Goal: Information Seeking & Learning: Find specific fact

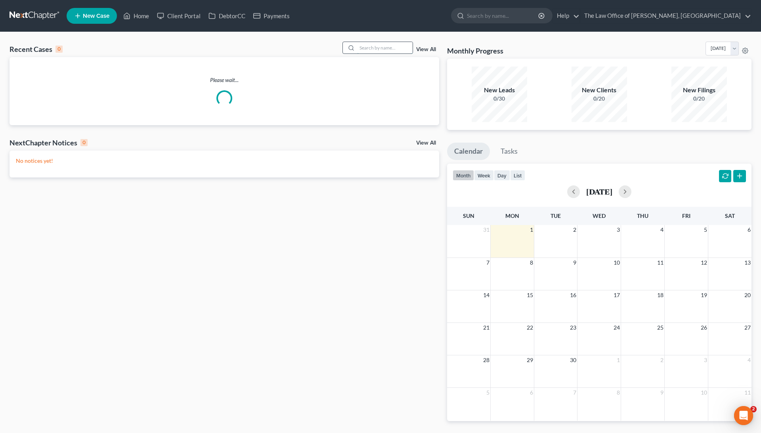
click at [378, 45] on input "search" at bounding box center [385, 47] width 56 height 11
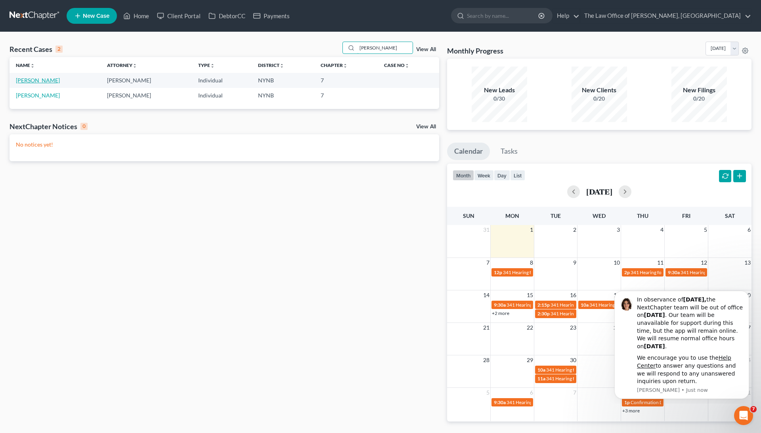
type input "[PERSON_NAME]"
click at [44, 81] on link "[PERSON_NAME]" at bounding box center [38, 80] width 44 height 7
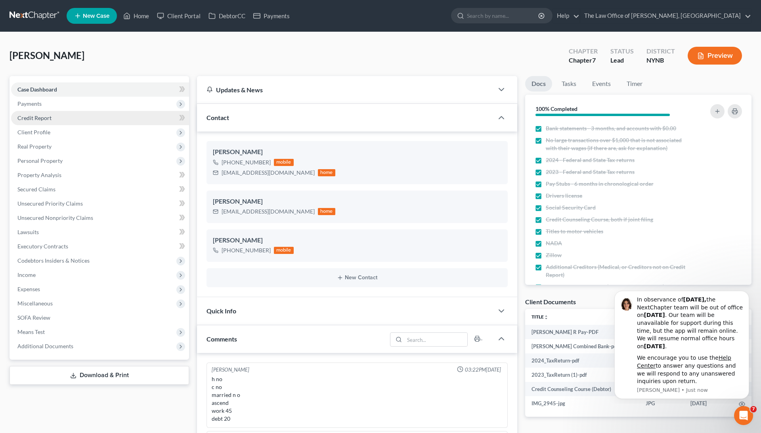
scroll to position [262, 0]
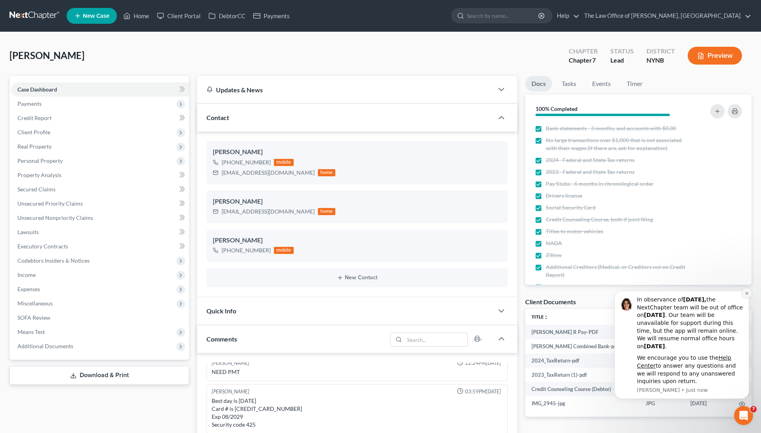
click at [746, 296] on icon "Dismiss notification" at bounding box center [747, 293] width 4 height 4
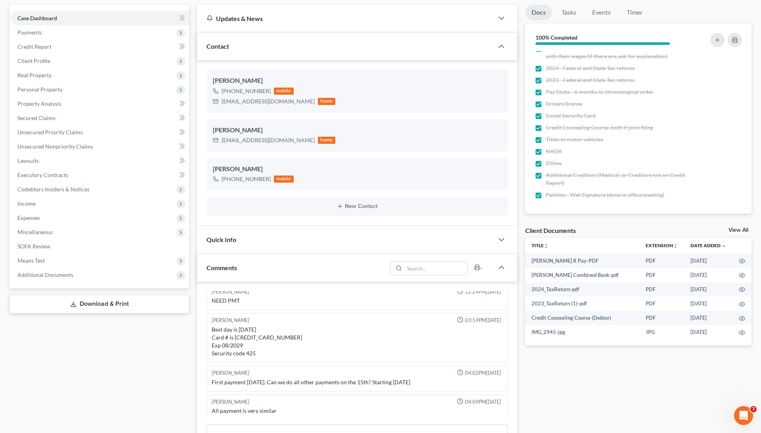
scroll to position [89, 0]
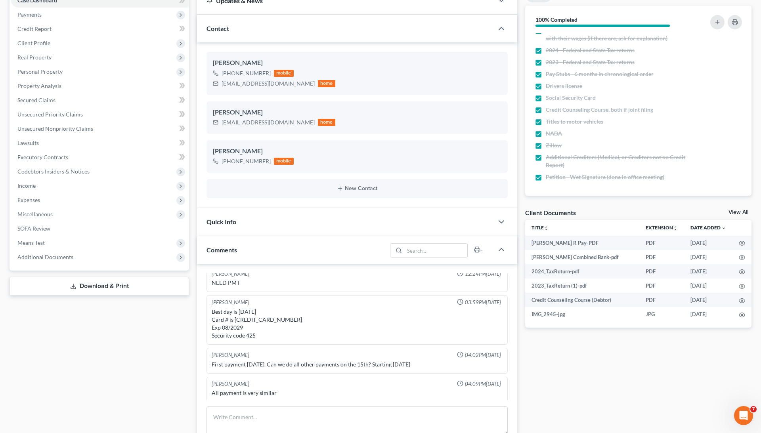
click at [739, 213] on link "View All" at bounding box center [739, 213] width 20 height 6
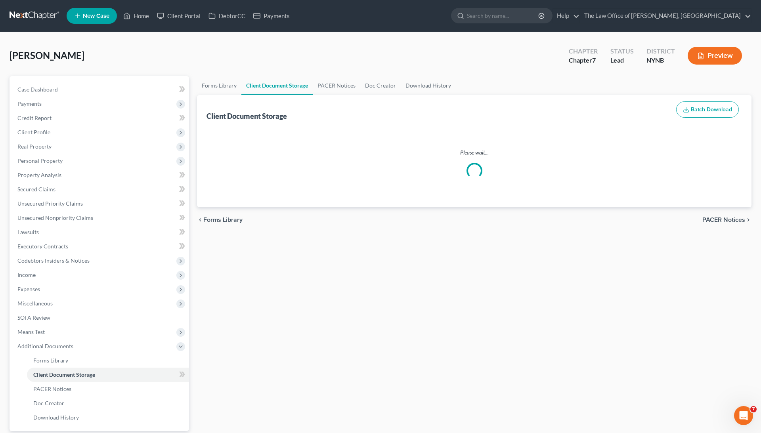
select select "1"
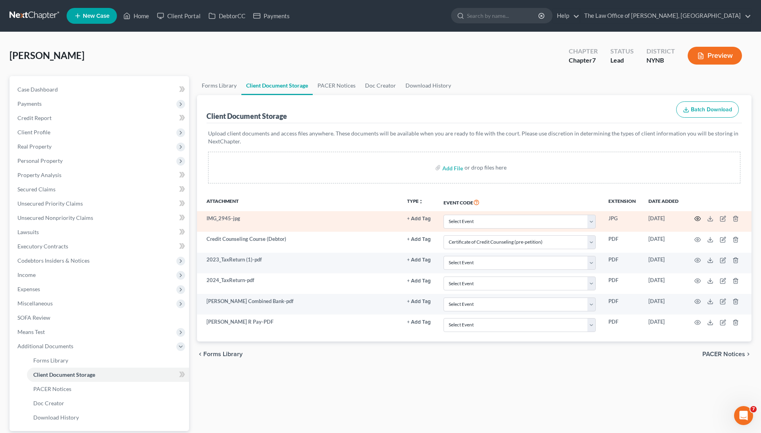
click at [695, 218] on icon "button" at bounding box center [698, 219] width 6 height 6
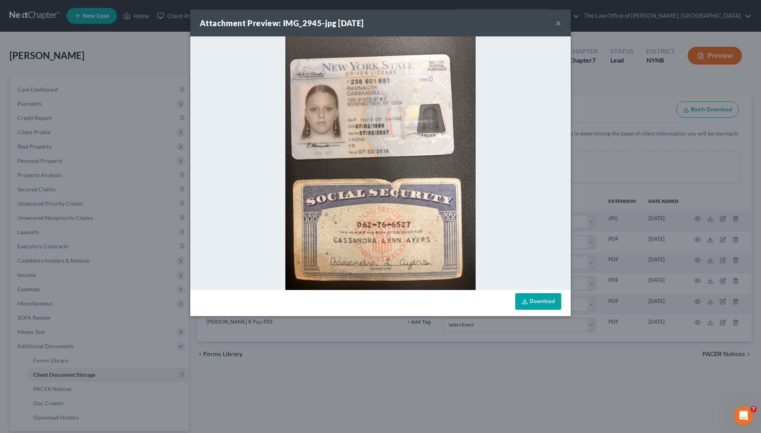
click at [559, 21] on button "×" at bounding box center [559, 23] width 6 height 10
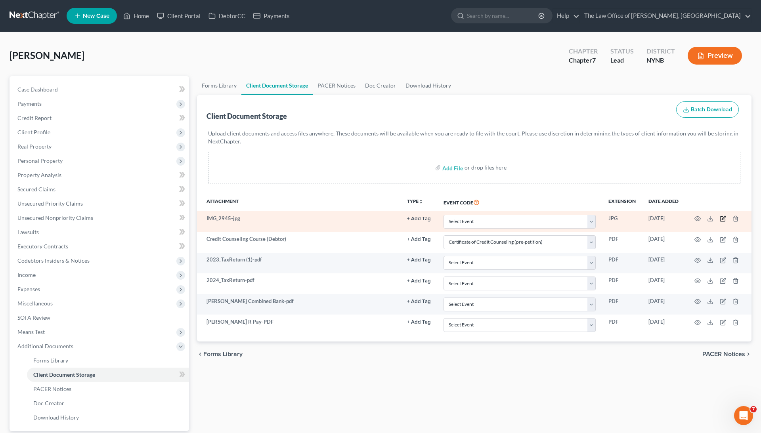
click at [722, 217] on icon "button" at bounding box center [723, 219] width 6 height 6
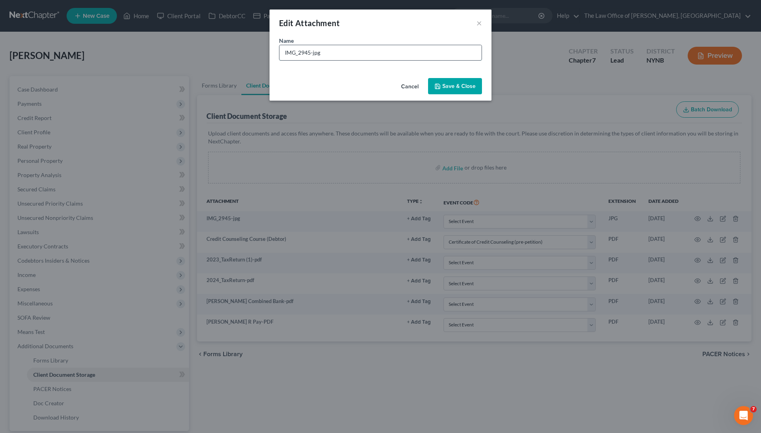
click at [340, 54] on input "IMG_2945-jpg" at bounding box center [380, 52] width 202 height 15
click at [340, 55] on input "IMG_2945-jpg" at bounding box center [380, 52] width 202 height 15
type input "ID SSC"
click at [446, 86] on span "Save & Close" at bounding box center [458, 86] width 33 height 7
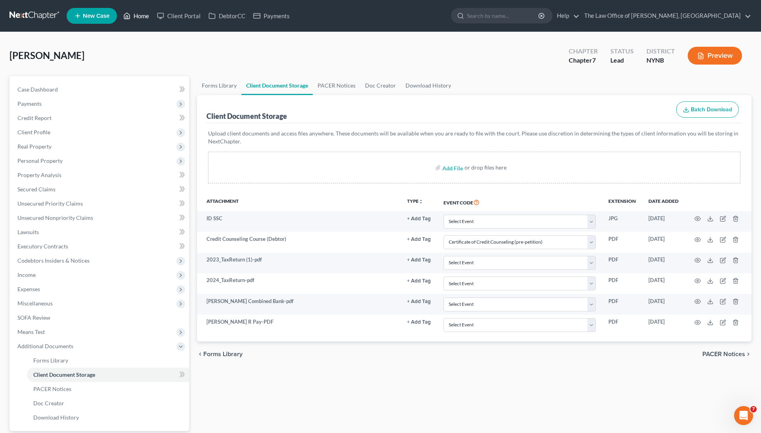
click at [140, 13] on link "Home" at bounding box center [136, 16] width 34 height 14
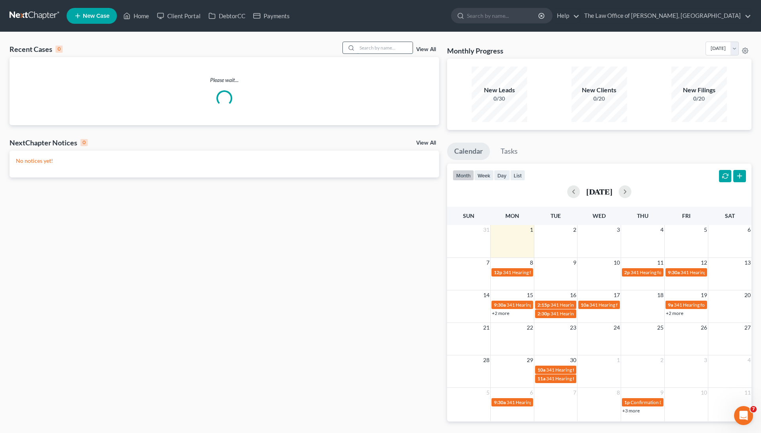
click at [373, 52] on input "search" at bounding box center [385, 47] width 56 height 11
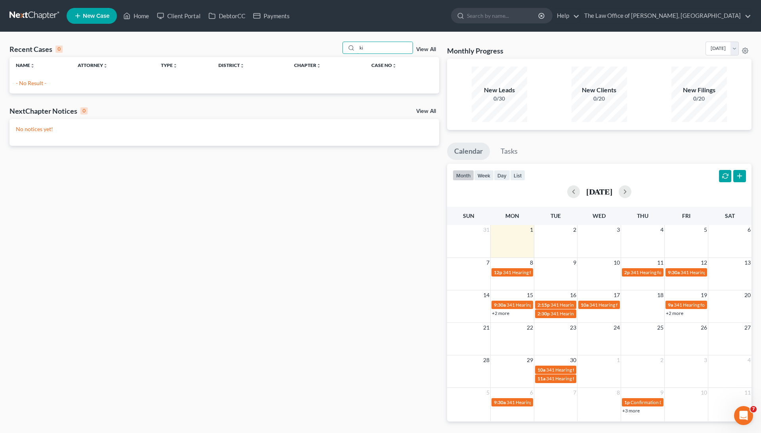
type input "k"
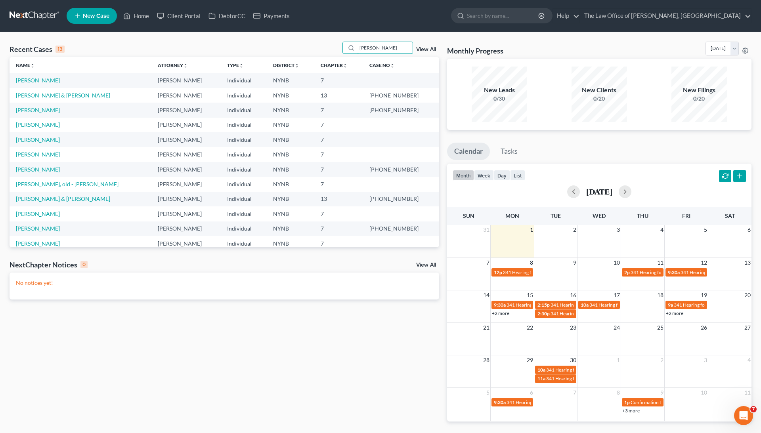
type input "[PERSON_NAME]"
click at [50, 80] on link "[PERSON_NAME]" at bounding box center [38, 80] width 44 height 7
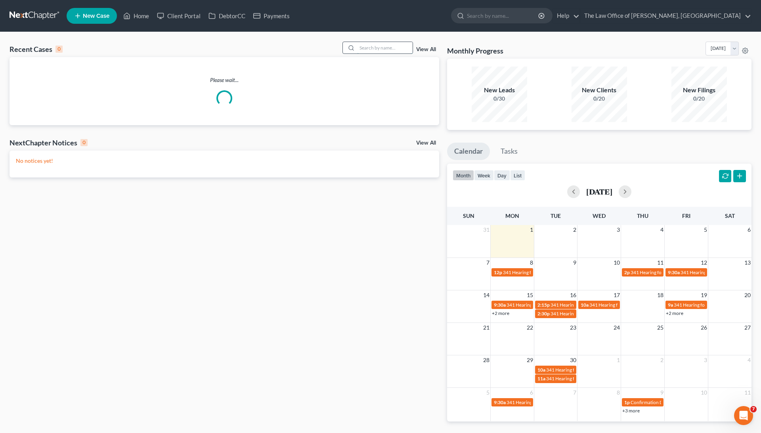
click at [383, 52] on input "search" at bounding box center [385, 47] width 56 height 11
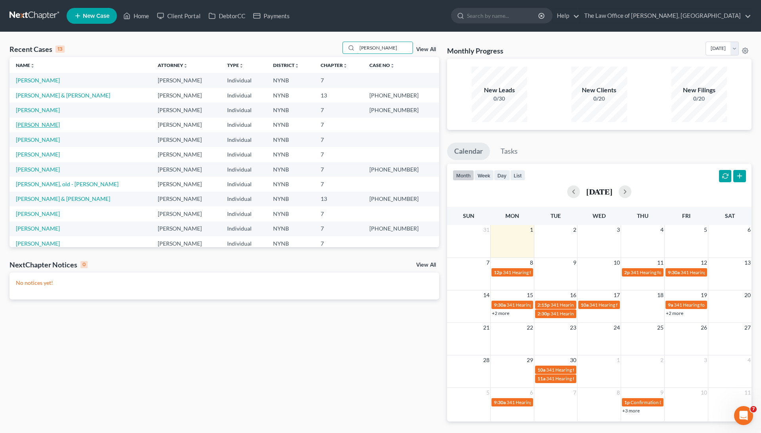
type input "[PERSON_NAME]"
click at [38, 124] on link "[PERSON_NAME]" at bounding box center [38, 124] width 44 height 7
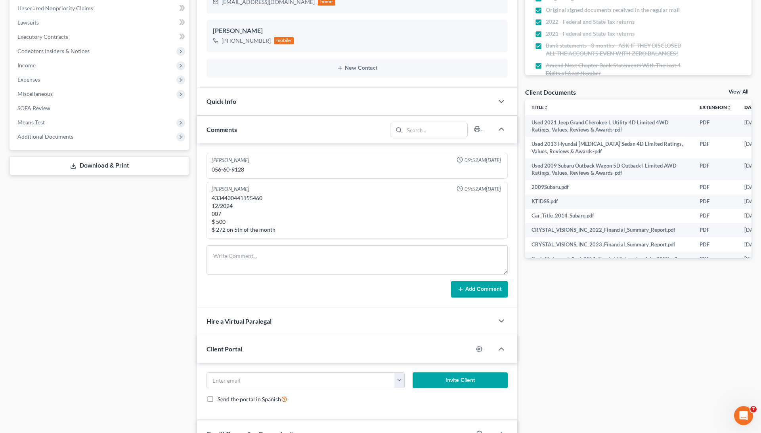
scroll to position [224, 0]
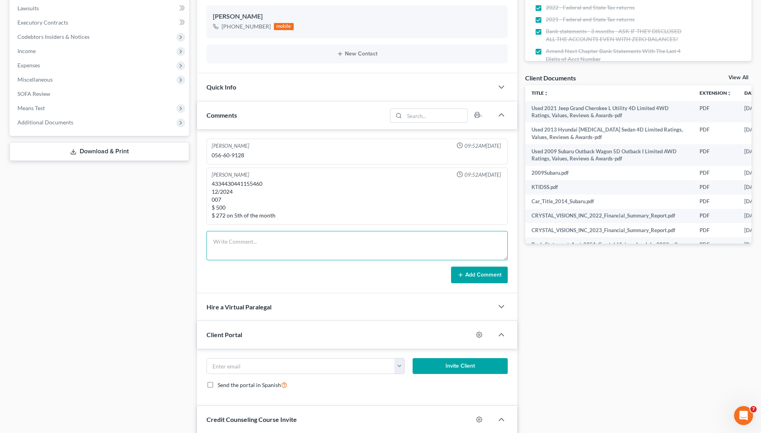
click at [277, 255] on textarea at bounding box center [357, 245] width 301 height 29
type textarea "Can she file for another chapter 7 since she filed one in [DATE]?"
click at [493, 276] on button "Add Comment" at bounding box center [479, 275] width 57 height 17
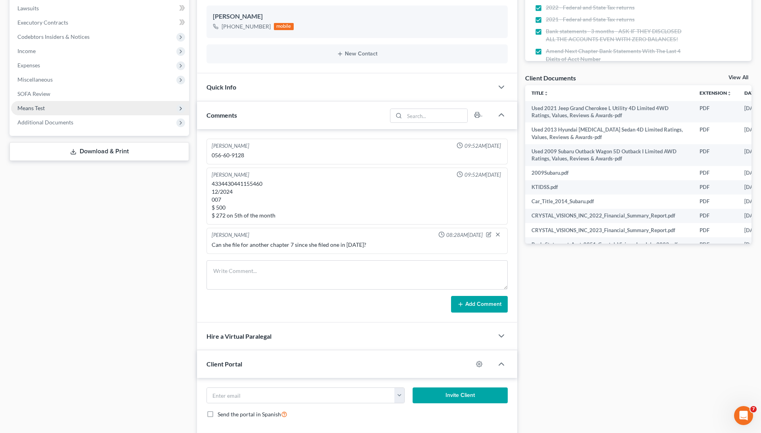
click at [129, 106] on span "Means Test" at bounding box center [100, 108] width 178 height 14
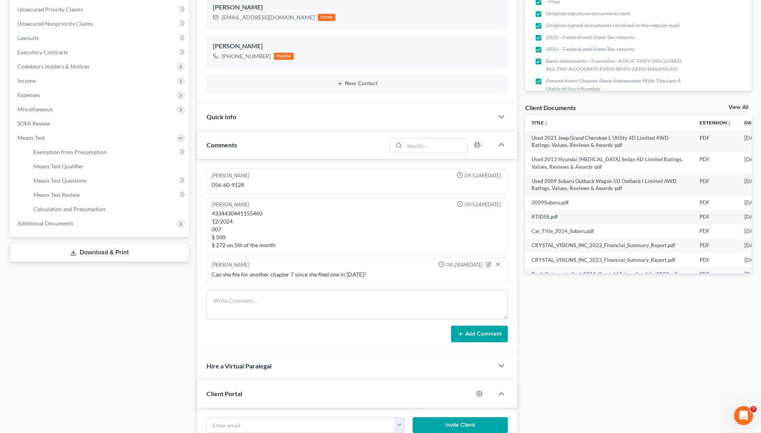
scroll to position [201, 0]
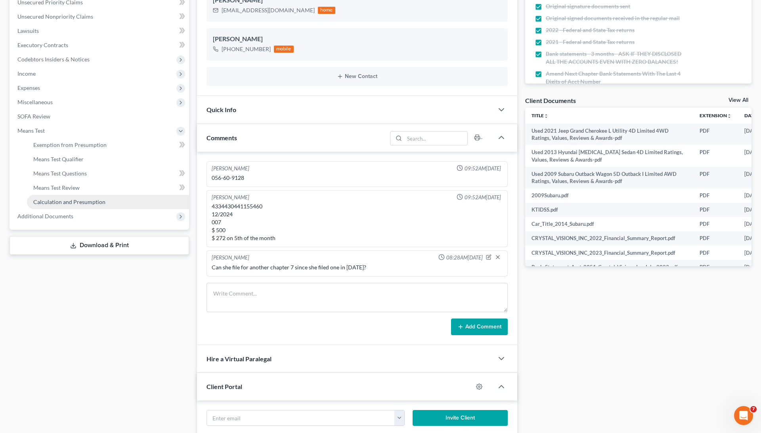
click at [86, 201] on span "Calculation and Presumption" at bounding box center [69, 202] width 72 height 7
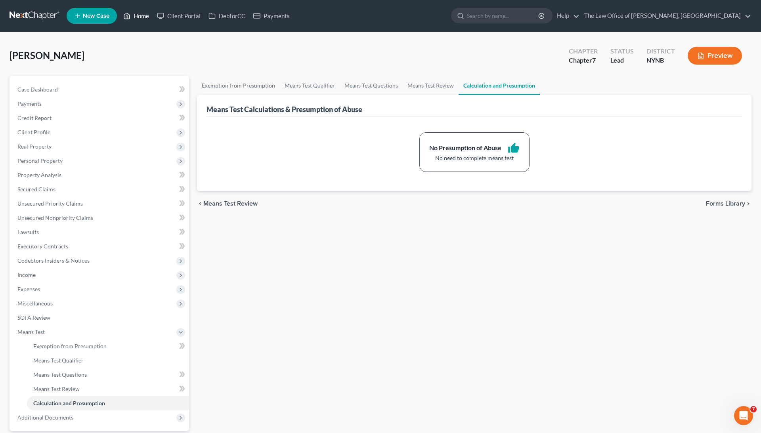
click at [143, 13] on link "Home" at bounding box center [136, 16] width 34 height 14
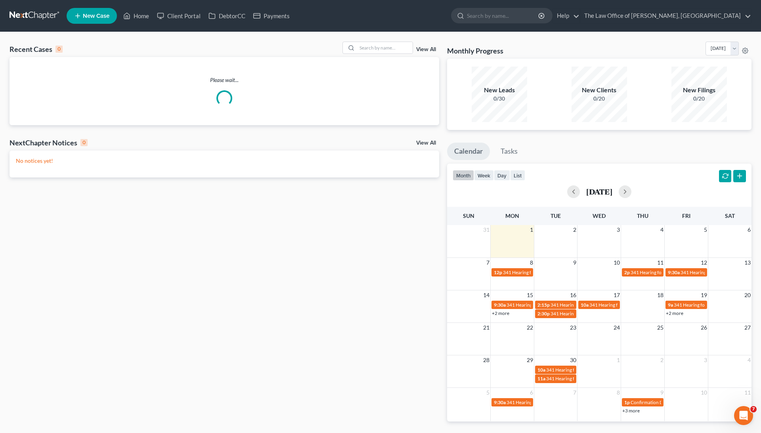
click at [372, 54] on div "Recent Cases 0 View All" at bounding box center [225, 49] width 430 height 15
click at [370, 45] on input "search" at bounding box center [385, 47] width 56 height 11
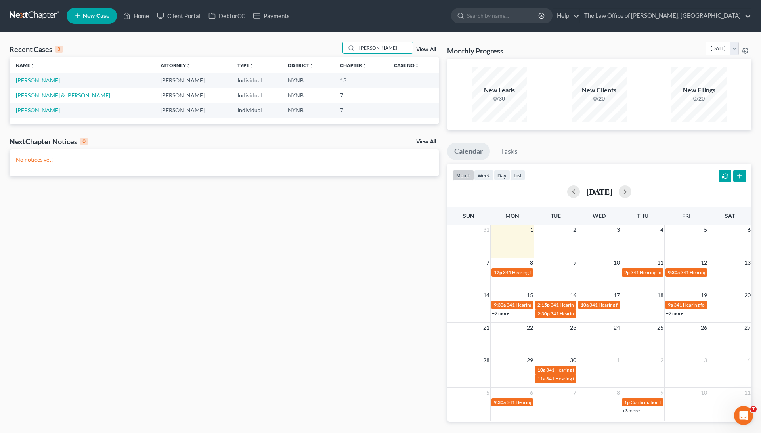
type input "[PERSON_NAME]"
click at [39, 82] on link "[PERSON_NAME]" at bounding box center [38, 80] width 44 height 7
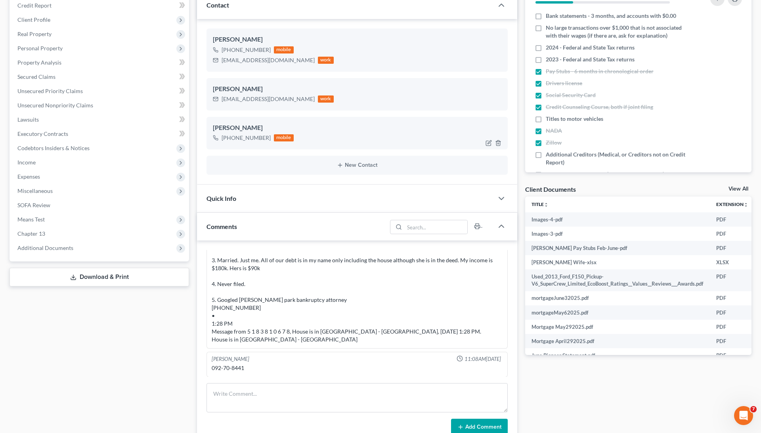
scroll to position [115, 0]
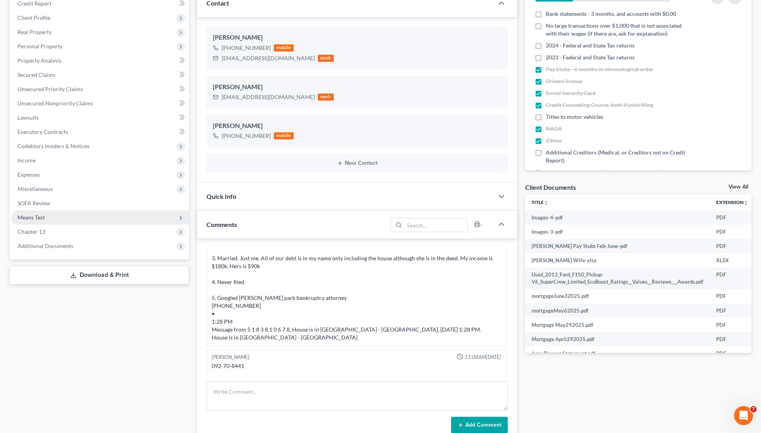
click at [73, 221] on span "Means Test" at bounding box center [100, 218] width 178 height 14
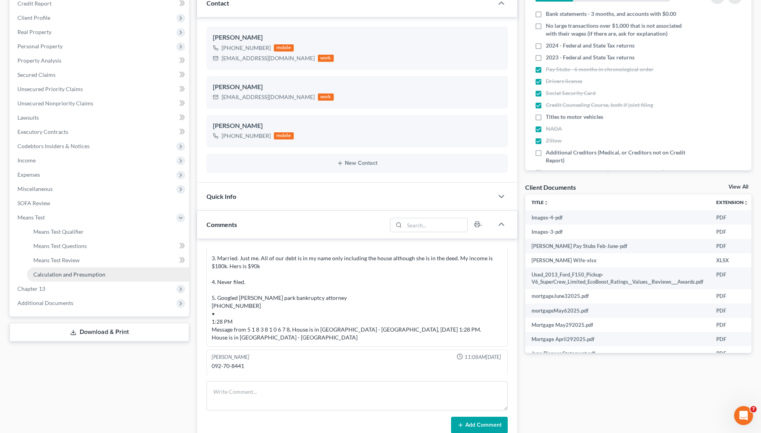
click at [75, 272] on span "Calculation and Presumption" at bounding box center [69, 274] width 72 height 7
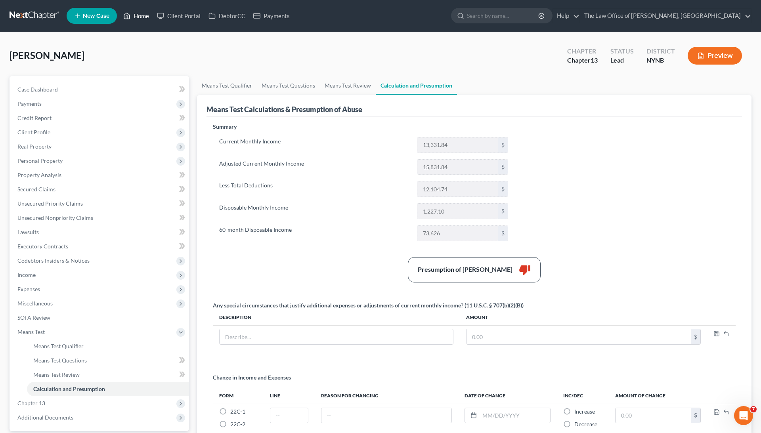
click at [139, 20] on link "Home" at bounding box center [136, 16] width 34 height 14
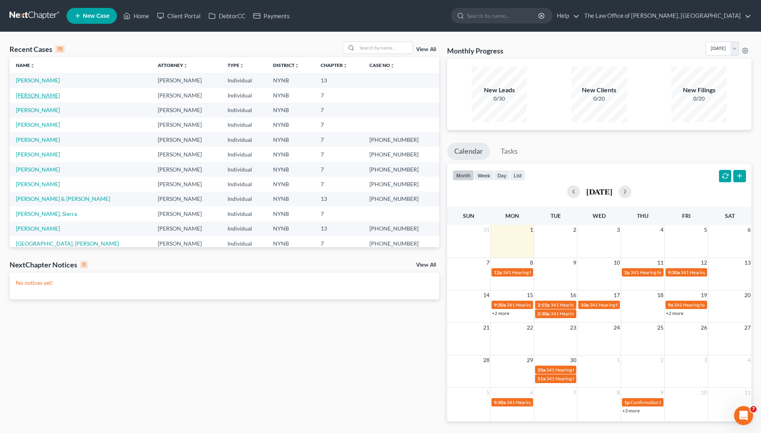
click at [43, 96] on link "[PERSON_NAME]" at bounding box center [38, 95] width 44 height 7
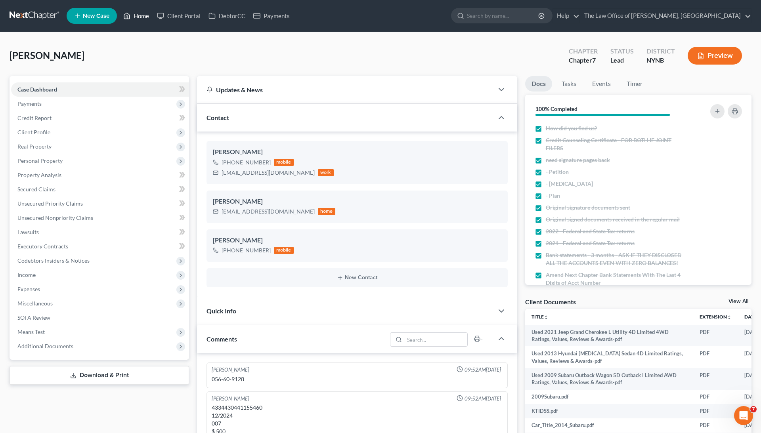
click at [140, 15] on link "Home" at bounding box center [136, 16] width 34 height 14
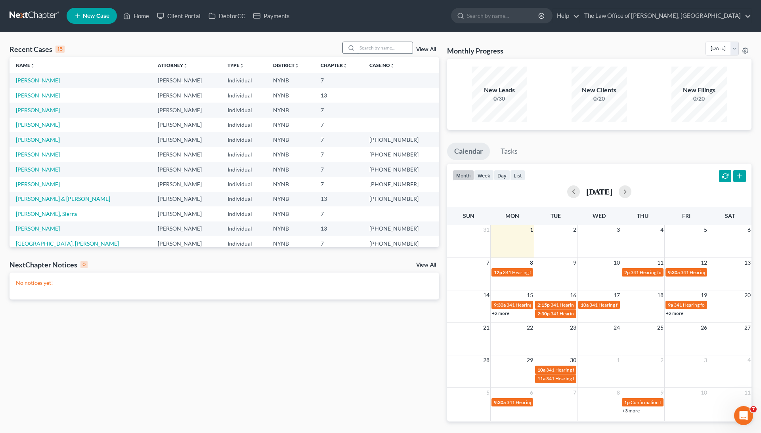
click at [377, 50] on input "search" at bounding box center [385, 47] width 56 height 11
click at [41, 92] on link "[PERSON_NAME]" at bounding box center [38, 95] width 44 height 7
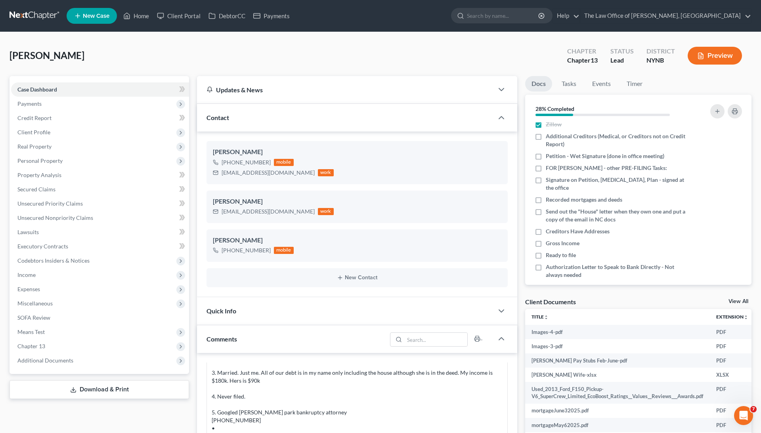
scroll to position [38, 0]
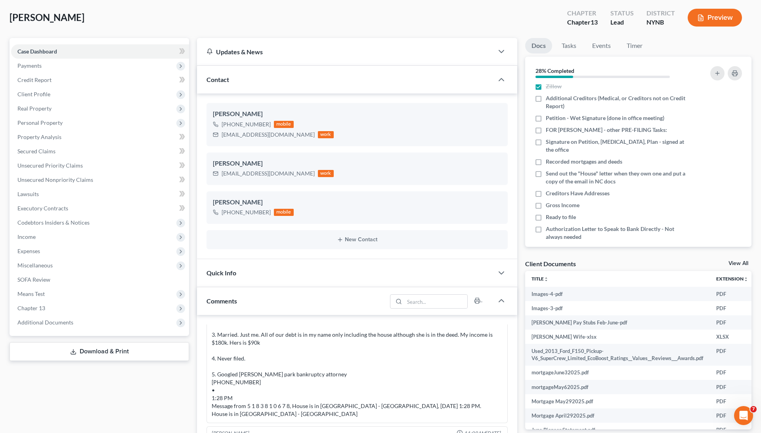
click at [739, 264] on link "View All" at bounding box center [739, 264] width 20 height 6
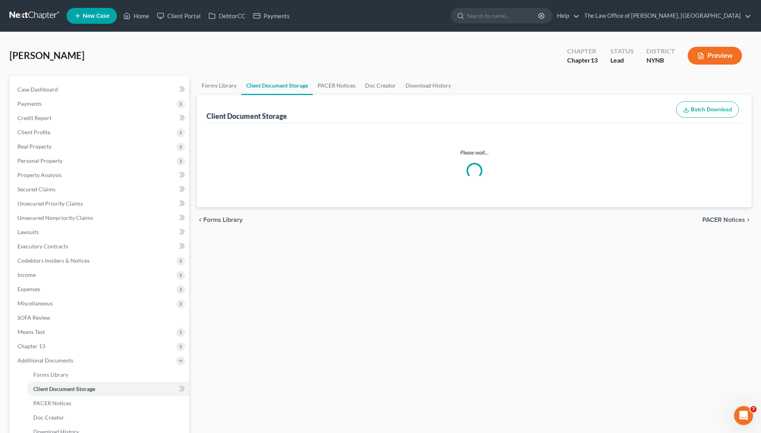
select select "1"
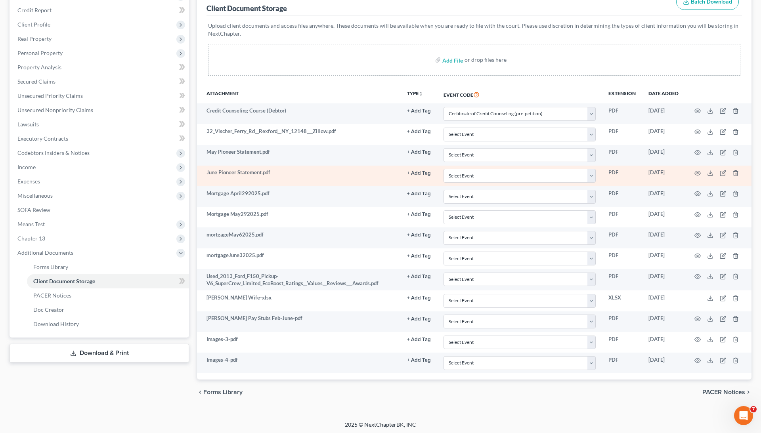
scroll to position [107, 0]
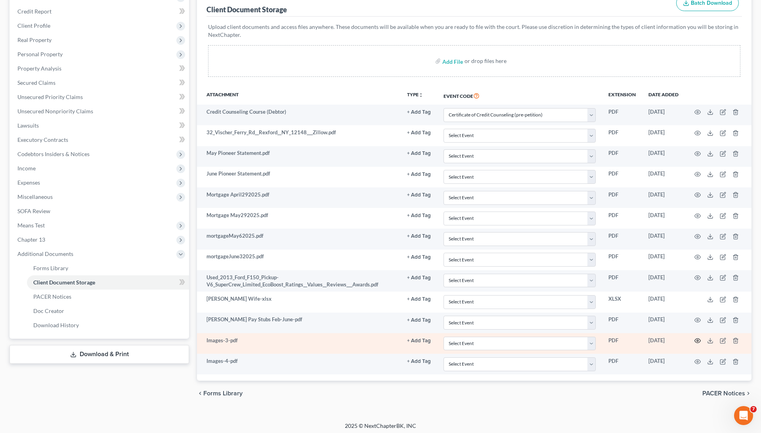
click at [697, 339] on icon "button" at bounding box center [698, 341] width 6 height 6
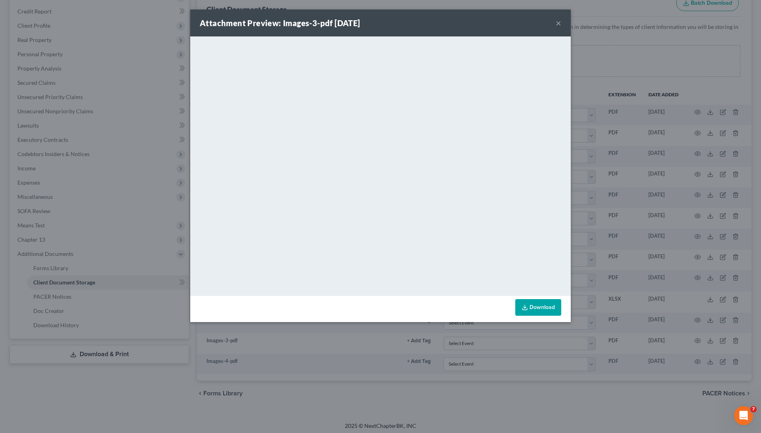
click at [662, 289] on div "Attachment Preview: Images-3-pdf [DATE] × <object ng-attr-data='[URL][DOMAIN_NA…" at bounding box center [380, 216] width 761 height 433
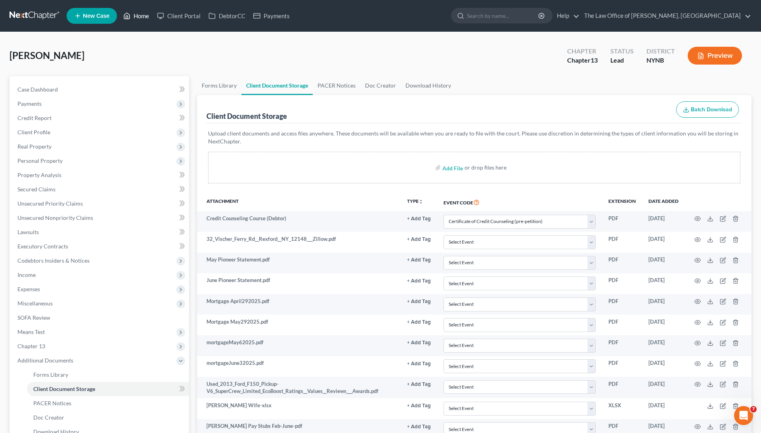
scroll to position [0, 0]
click at [141, 12] on link "Home" at bounding box center [136, 16] width 34 height 14
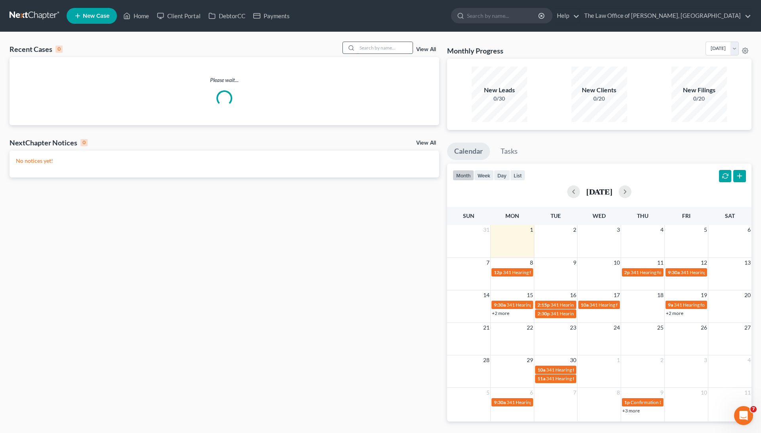
click at [388, 45] on input "search" at bounding box center [385, 47] width 56 height 11
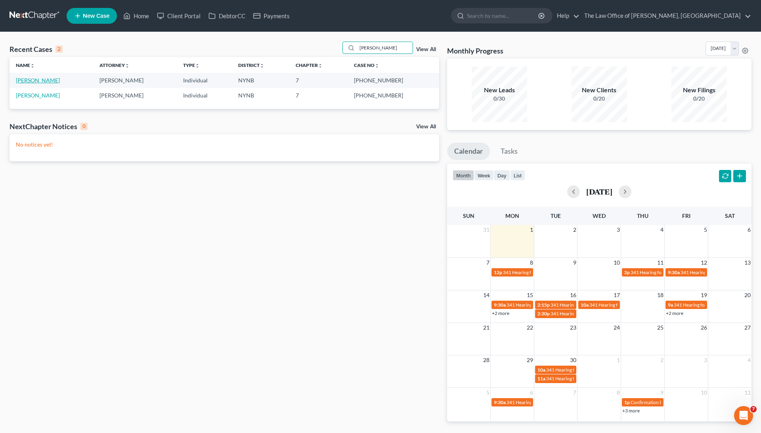
type input "[PERSON_NAME]"
click at [38, 78] on link "[PERSON_NAME]" at bounding box center [38, 80] width 44 height 7
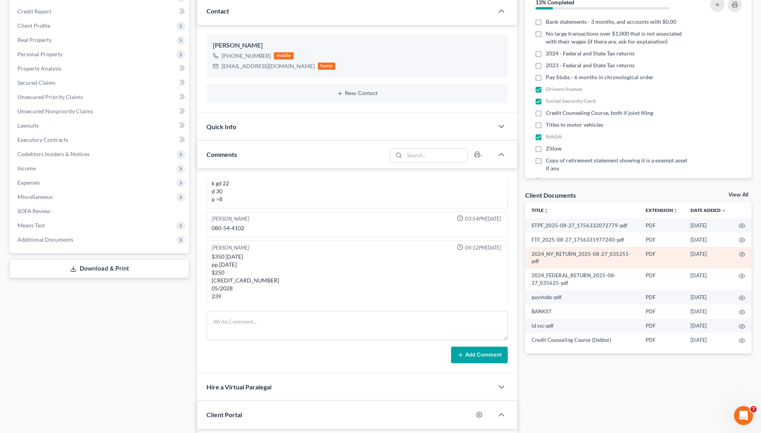
scroll to position [120, 0]
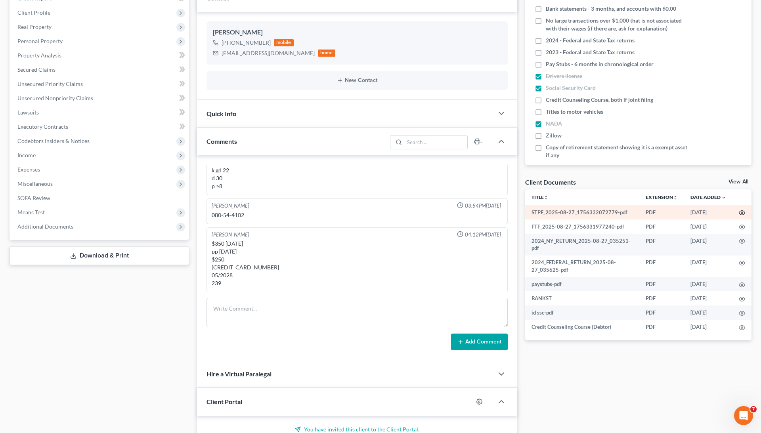
click at [742, 212] on circle "button" at bounding box center [742, 213] width 2 height 2
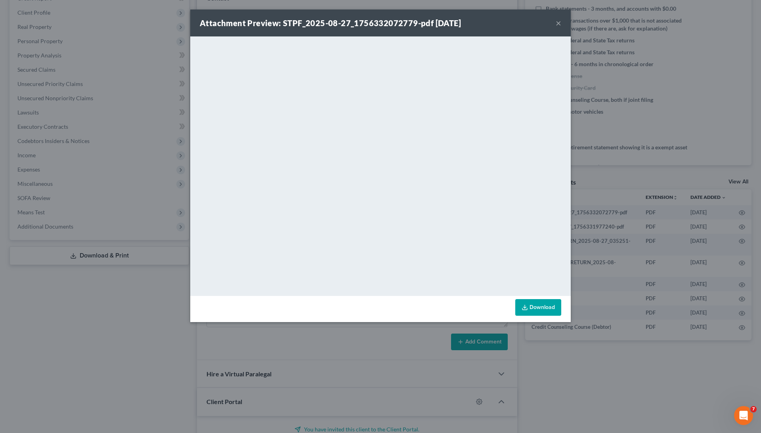
click at [636, 261] on div "Attachment Preview: STPF_2025-08-27_1756332072779-pdf [DATE] × <object ng-attr-…" at bounding box center [380, 216] width 761 height 433
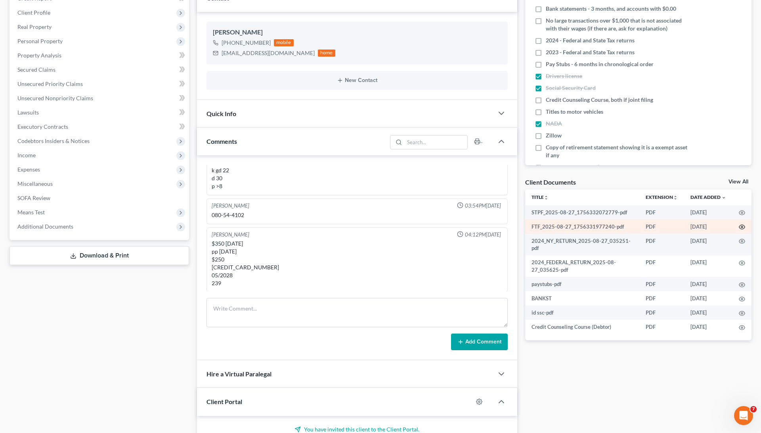
click at [741, 225] on icon "button" at bounding box center [742, 227] width 6 height 4
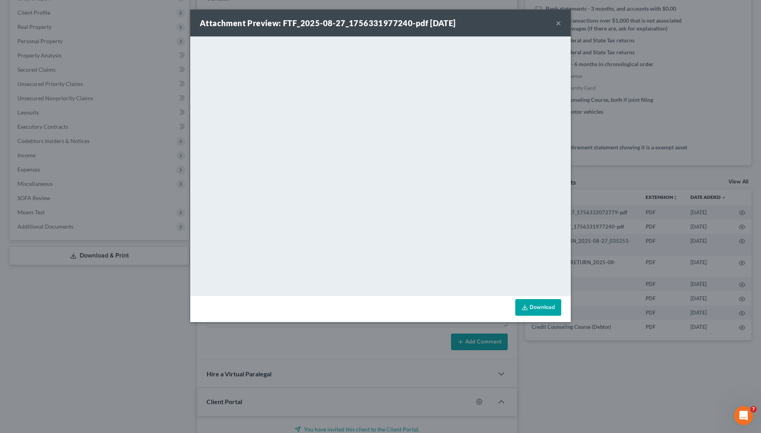
click at [628, 247] on div "Attachment Preview: FTF_2025-08-27_1756331977240-pdf [DATE] × <object ng-attr-d…" at bounding box center [380, 216] width 761 height 433
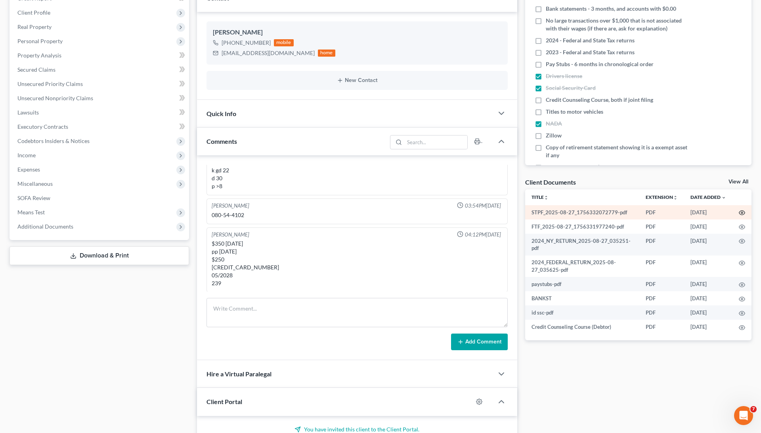
click at [742, 212] on circle "button" at bounding box center [742, 213] width 2 height 2
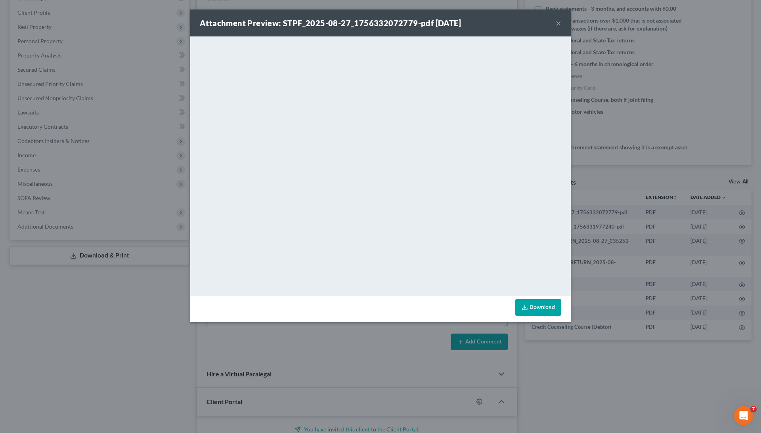
click at [646, 198] on div "Attachment Preview: STPF_2025-08-27_1756332072779-pdf [DATE] × <object ng-attr-…" at bounding box center [380, 216] width 761 height 433
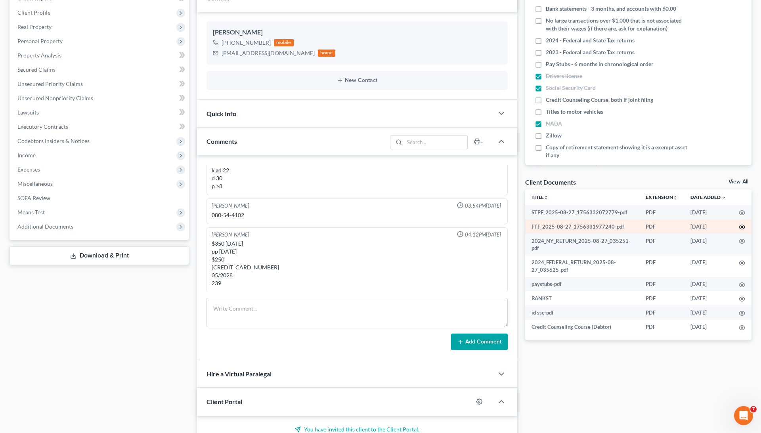
click at [739, 228] on icon "button" at bounding box center [742, 227] width 6 height 6
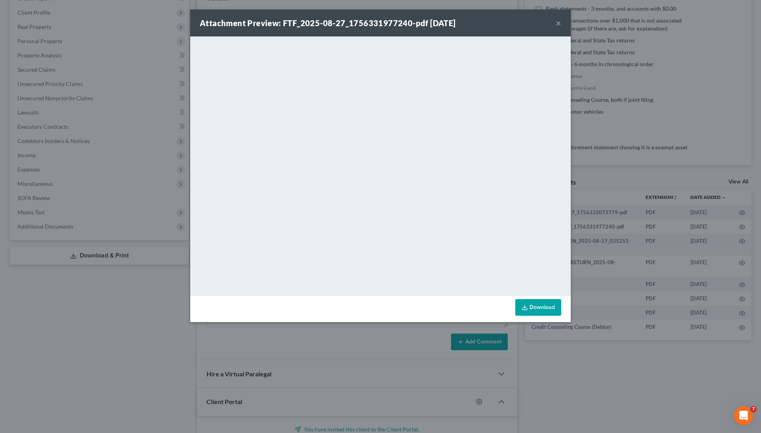
click at [663, 199] on div "Attachment Preview: FTF_2025-08-27_1756331977240-pdf [DATE] × <object ng-attr-d…" at bounding box center [380, 216] width 761 height 433
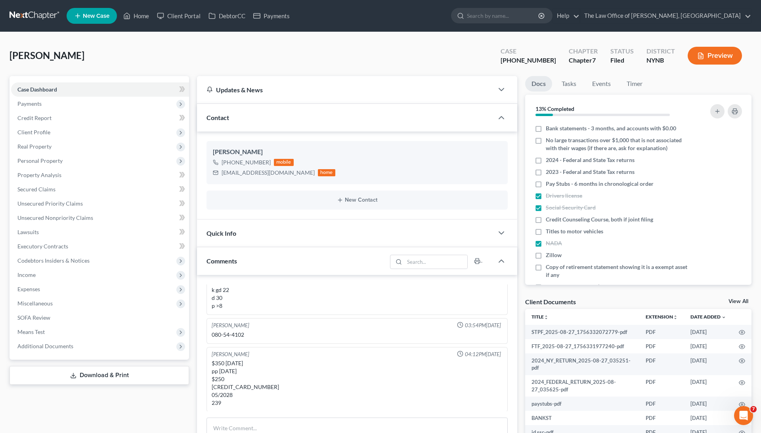
scroll to position [0, 0]
drag, startPoint x: 551, startPoint y: 60, endPoint x: 519, endPoint y: 60, distance: 31.7
click at [519, 60] on div "Case [PHONE_NUMBER]" at bounding box center [528, 56] width 68 height 23
copy div "25-60784"
